Goal: Information Seeking & Learning: Learn about a topic

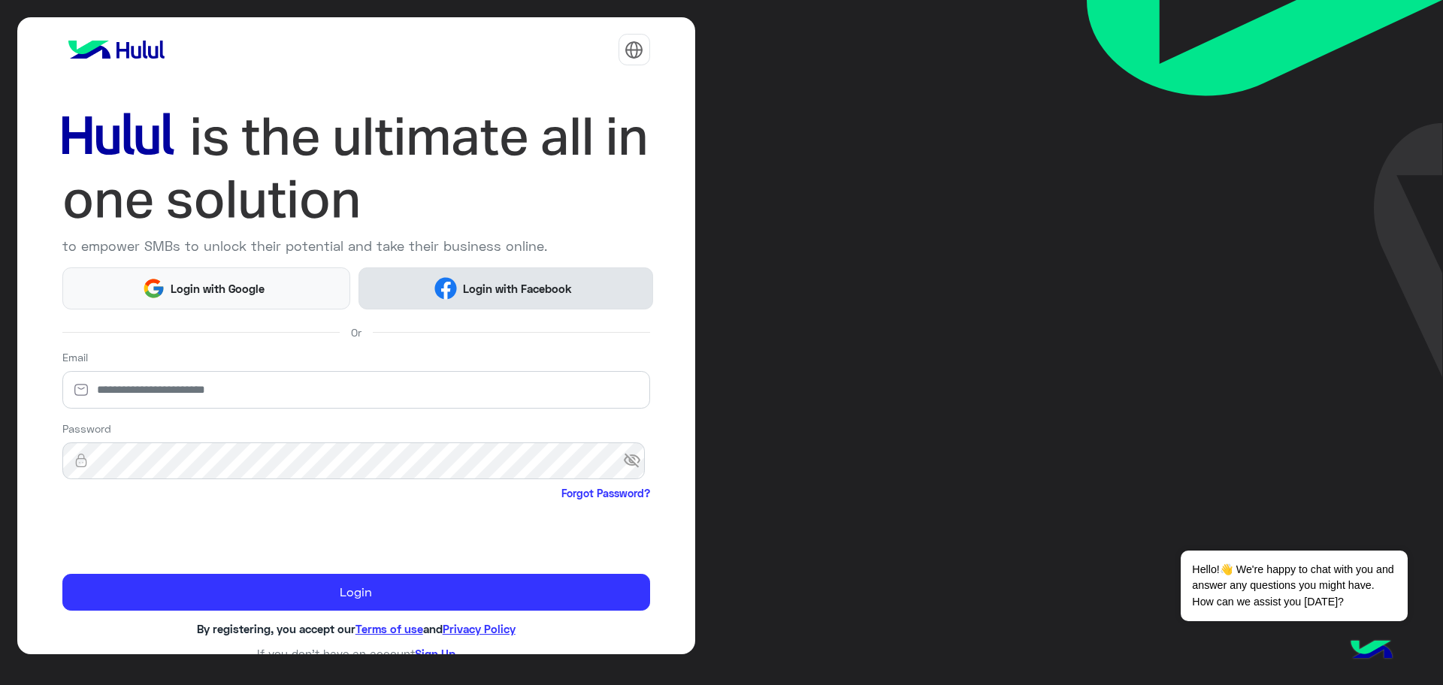
click at [516, 307] on button "Login with Facebook" at bounding box center [505, 287] width 294 height 41
click at [516, 298] on button "Login with Facebook" at bounding box center [505, 287] width 294 height 41
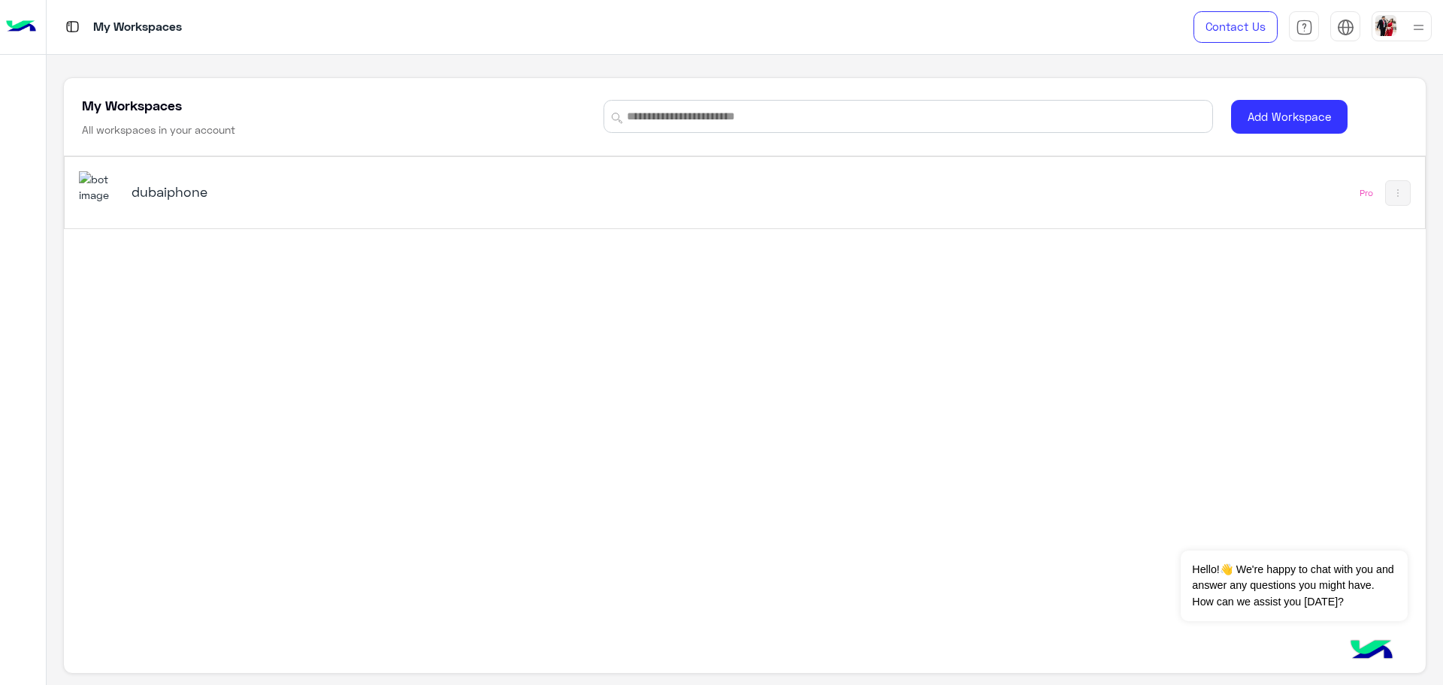
click at [321, 195] on h5 "dubaiphone" at bounding box center [370, 192] width 479 height 18
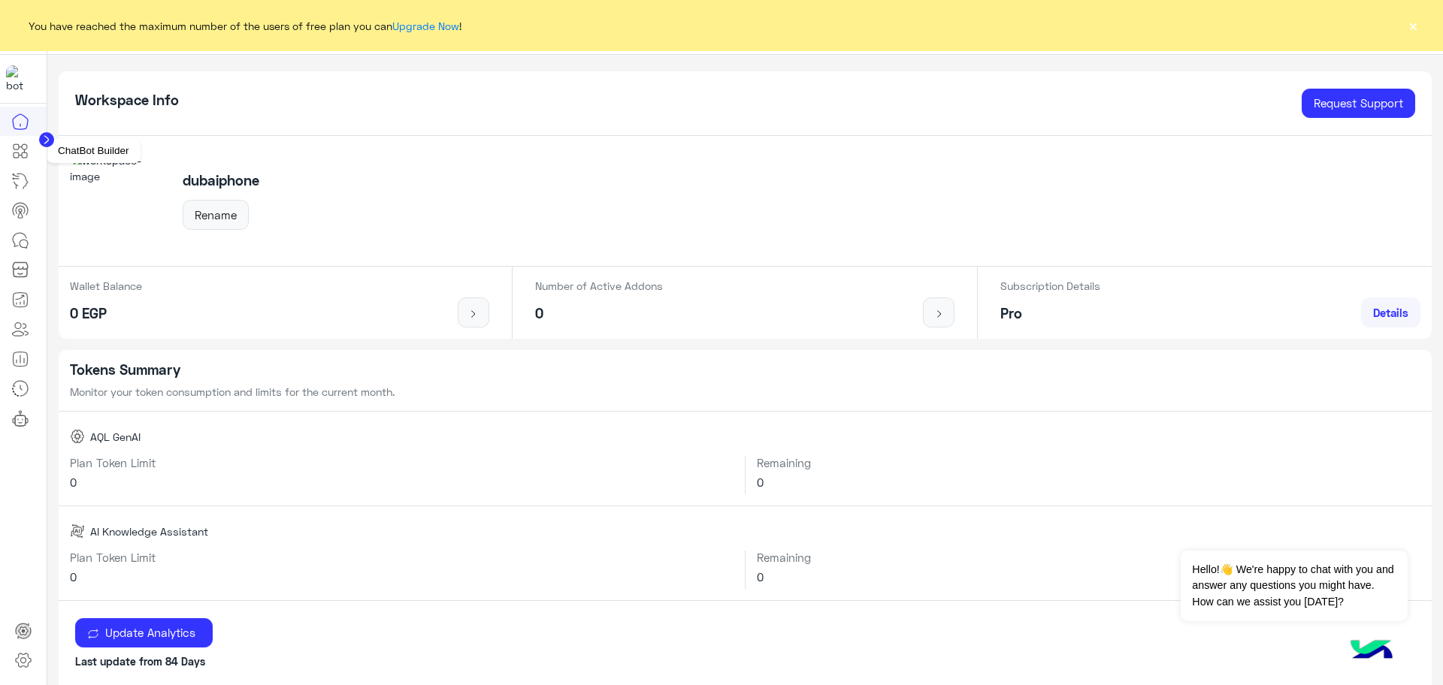
click at [20, 153] on icon at bounding box center [20, 151] width 18 height 18
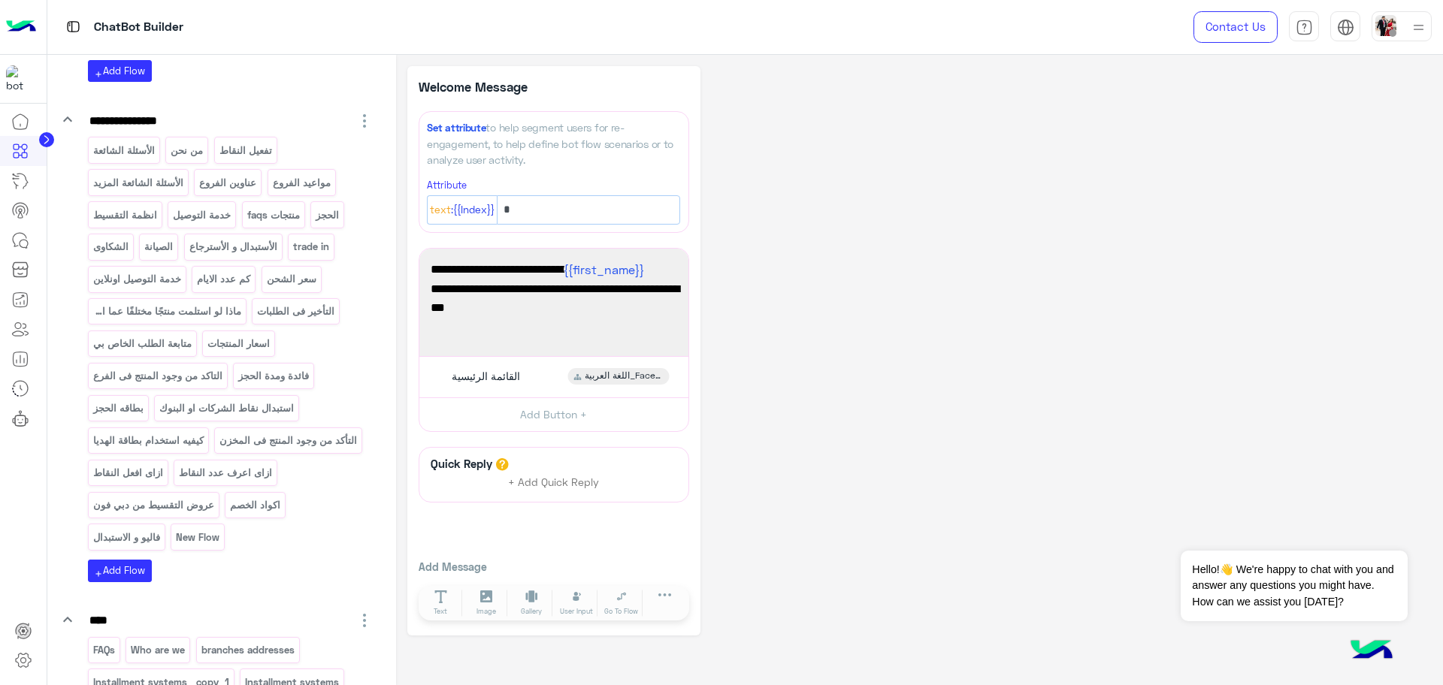
scroll to position [1409, 0]
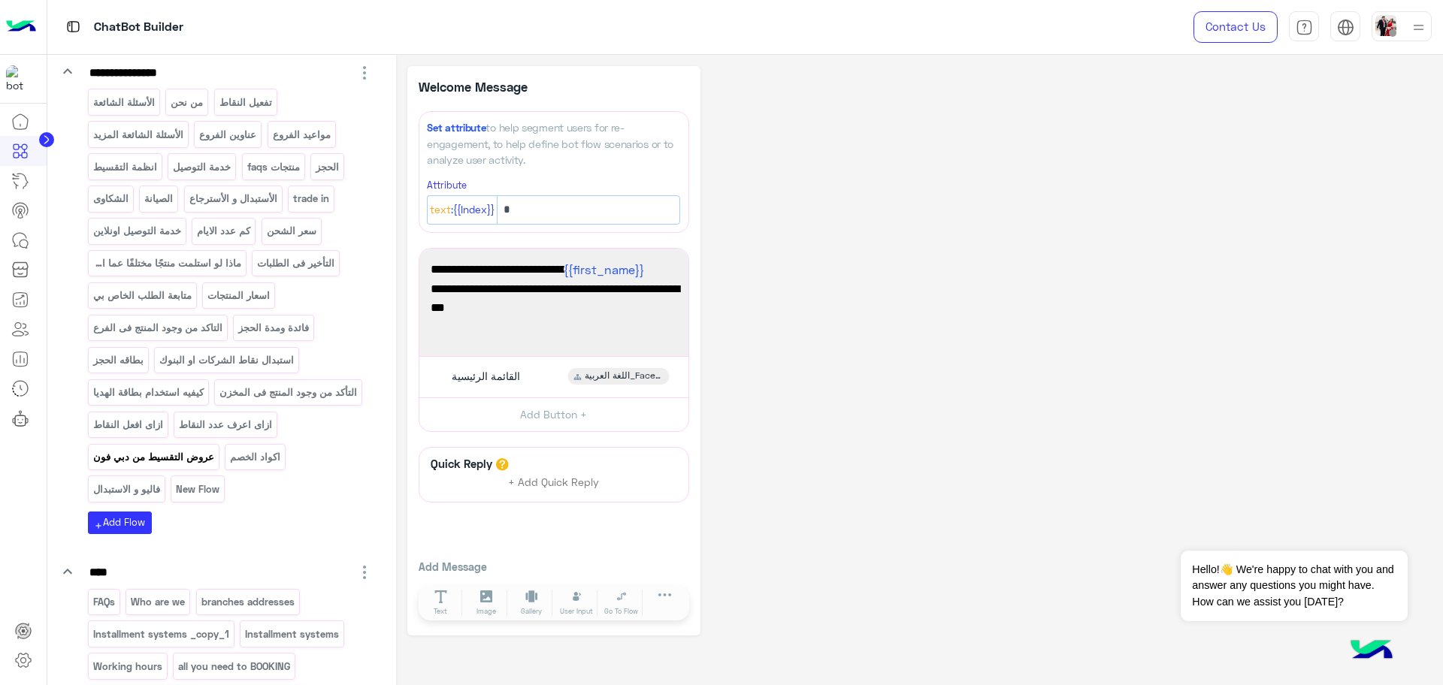
click at [215, 466] on p "عروض التقسيط من دبي فون" at bounding box center [153, 457] width 123 height 17
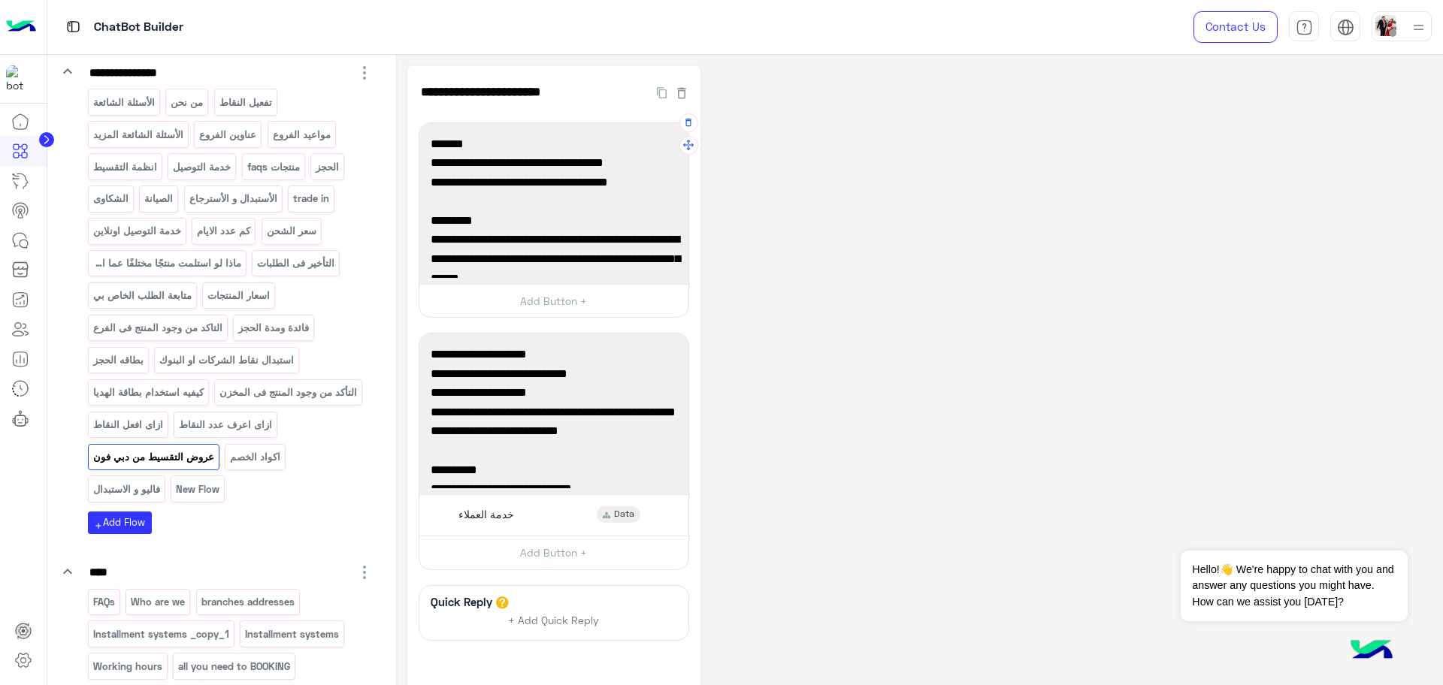
drag, startPoint x: 457, startPoint y: 185, endPoint x: 554, endPoint y: 186, distance: 97.7
click at [554, 186] on span "⁠فروع واونلاين ⁠يوم ١٩ و ٢٠ سبتمبر فقط" at bounding box center [554, 183] width 246 height 20
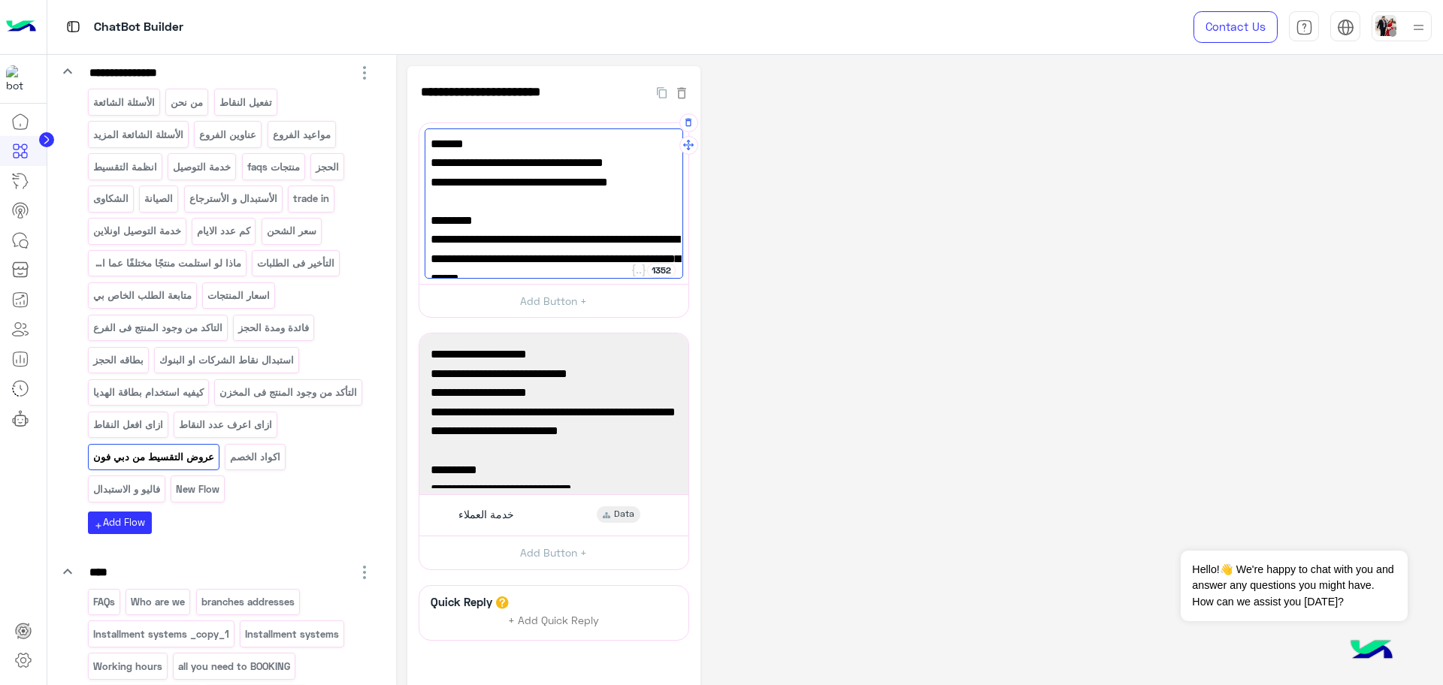
click at [554, 186] on span "⁠فروع واونلاين ⁠يوم ١٩ و ٢٠ سبتمبر فقط" at bounding box center [554, 183] width 246 height 20
click at [554, 176] on span "⁠فروع واونلاين ⁠يوم ١٩ و ٢٠ سبتمبر فقط" at bounding box center [554, 183] width 246 height 20
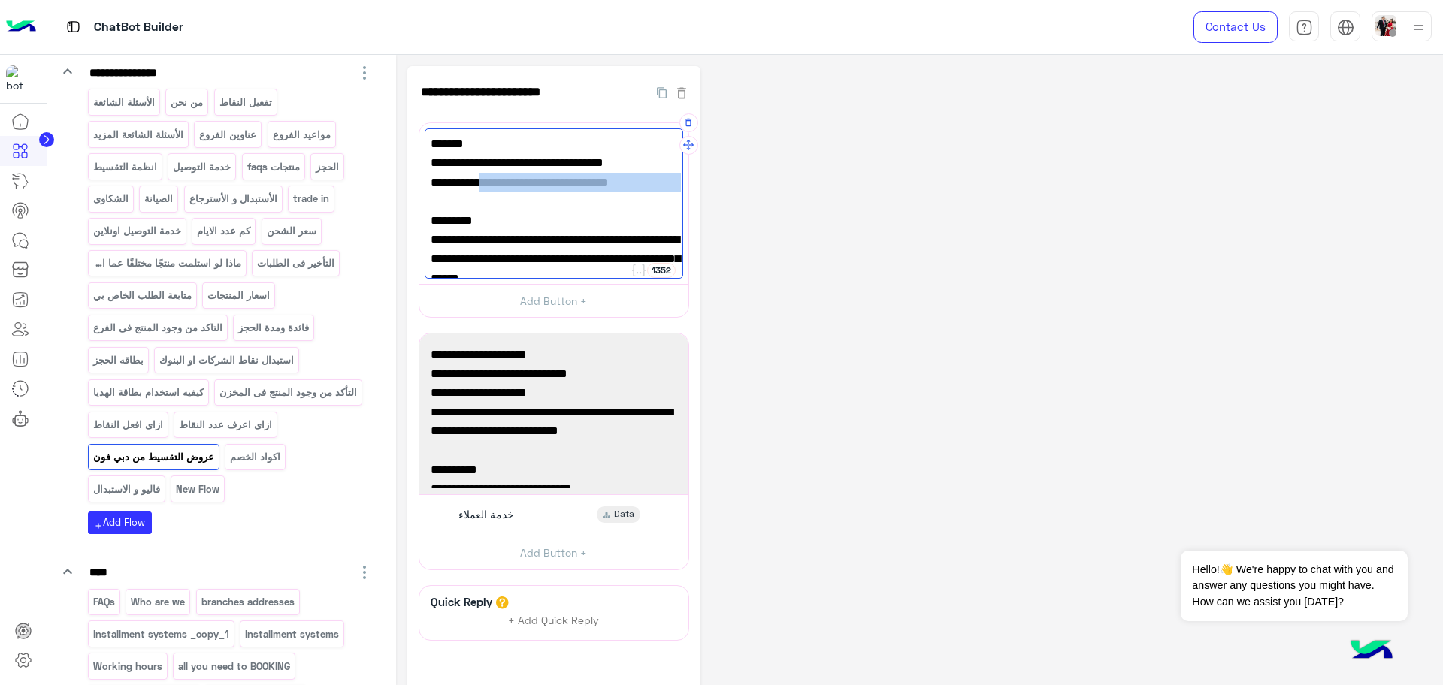
click at [554, 176] on span "⁠فروع واونلاين ⁠يوم ١٩ و ٢٠ سبتمبر فقط" at bounding box center [554, 183] width 246 height 20
click at [541, 158] on span "تقسيط حتى ١٢ شهر تريبل زيرو بسعر الكاش" at bounding box center [554, 163] width 246 height 20
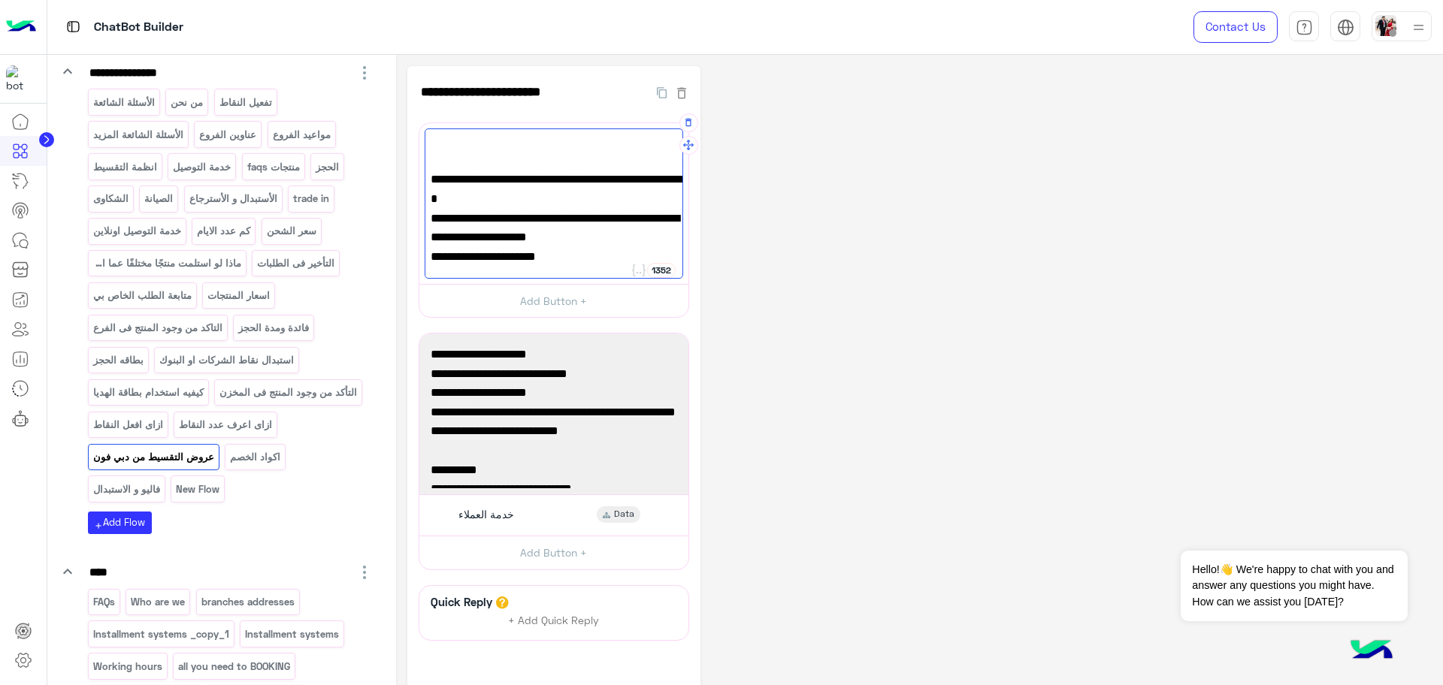
scroll to position [387, 0]
click at [843, 311] on div "**********" at bounding box center [919, 420] width 1024 height 709
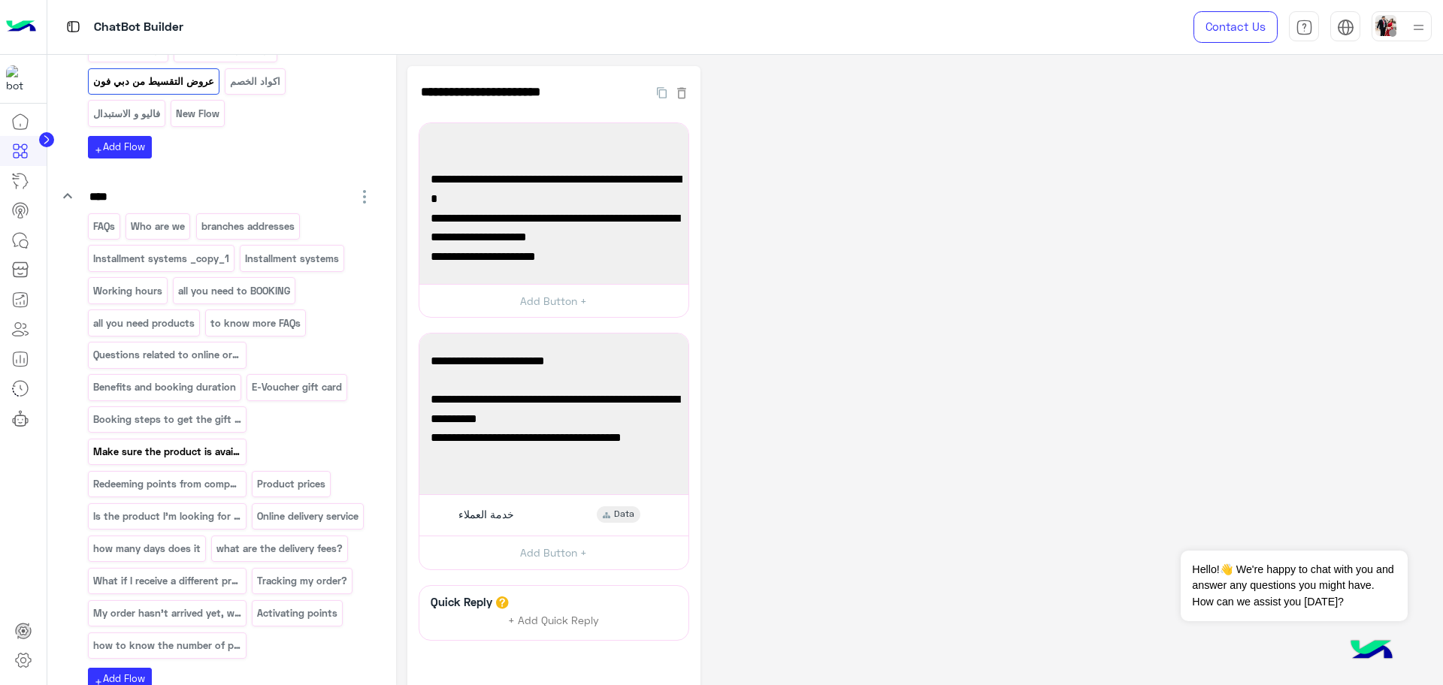
scroll to position [2160, 0]
